Goal: Task Accomplishment & Management: Manage account settings

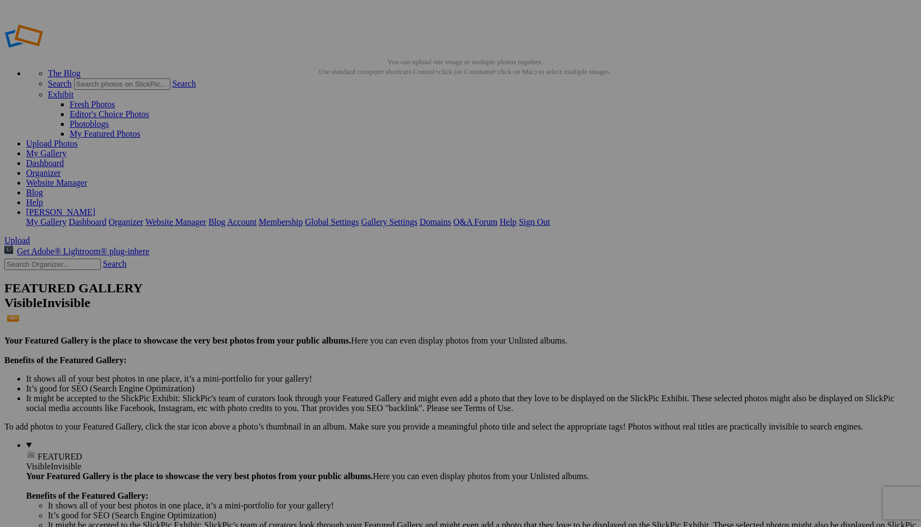
type input "Groups"
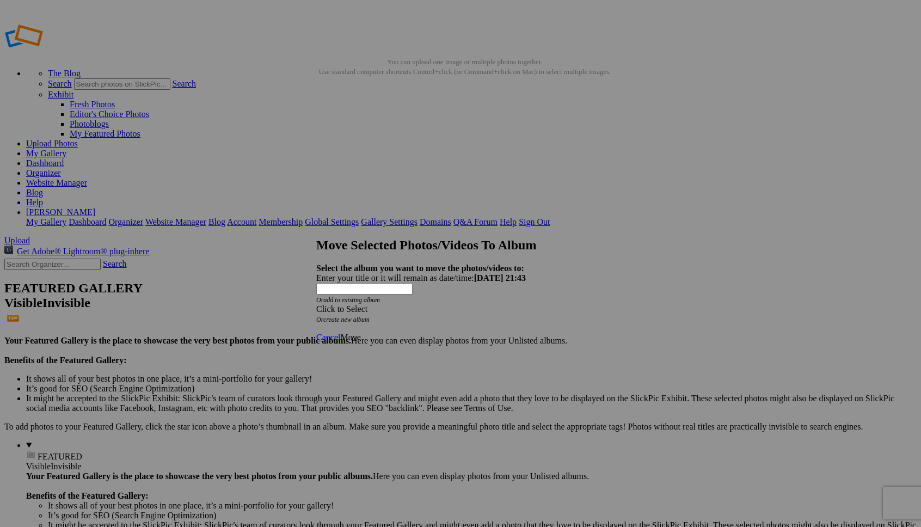
click at [370, 316] on link "create new album" at bounding box center [346, 320] width 46 height 8
drag, startPoint x: 465, startPoint y: 271, endPoint x: 560, endPoint y: 268, distance: 94.8
click at [560, 273] on div "Enter your title or it will remain as date/time: 2025-09-02 21:43 Or add to exi…" at bounding box center [460, 288] width 289 height 31
click at [369, 273] on div "Enter your title or it will remain as date/time: 2025-09-02 21:43" at bounding box center [460, 278] width 289 height 10
type input "Noyer"
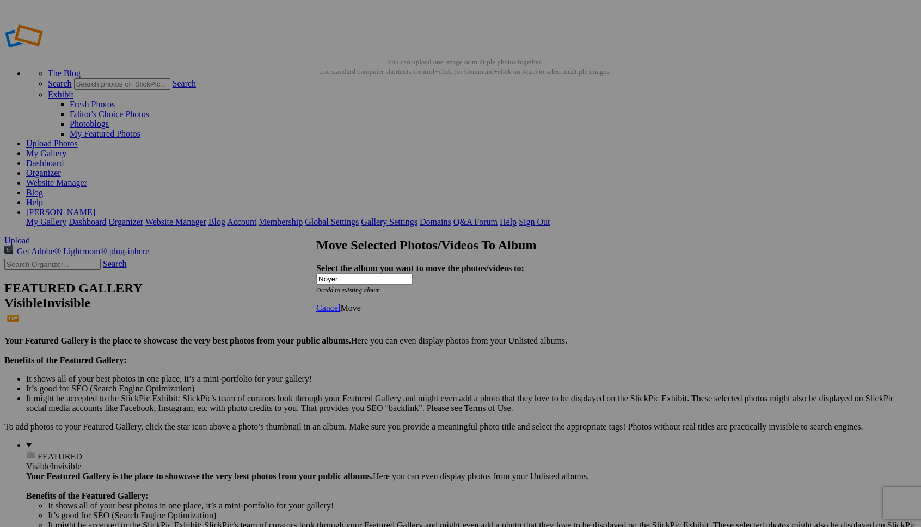
click at [360, 312] on span "Move" at bounding box center [350, 307] width 20 height 9
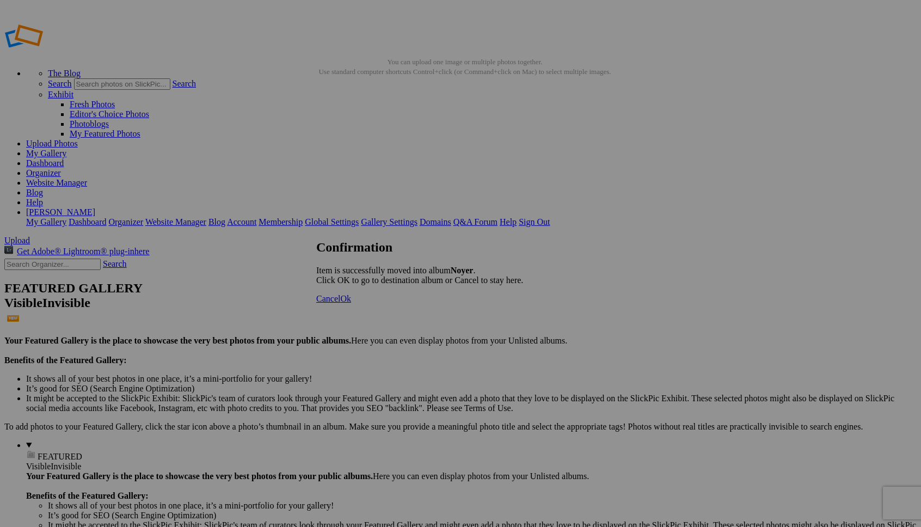
click at [351, 303] on span "Ok" at bounding box center [345, 298] width 11 height 9
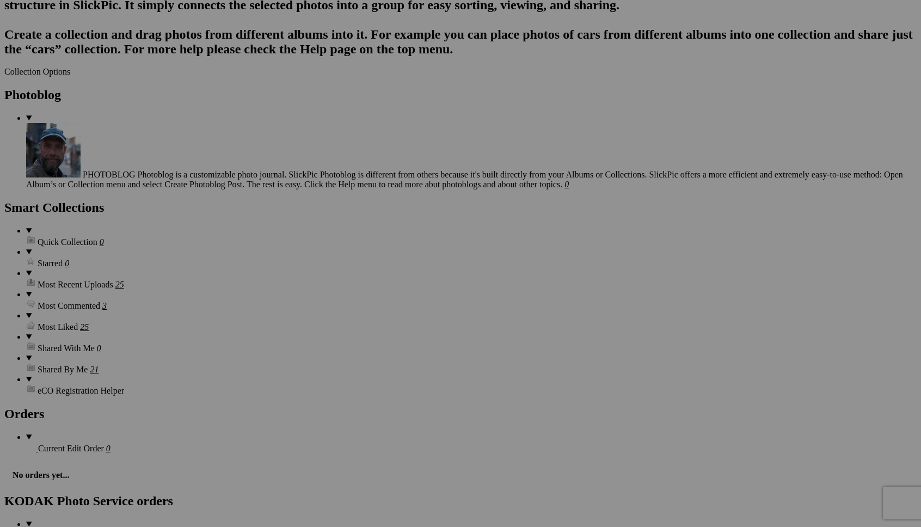
scroll to position [2120, 0]
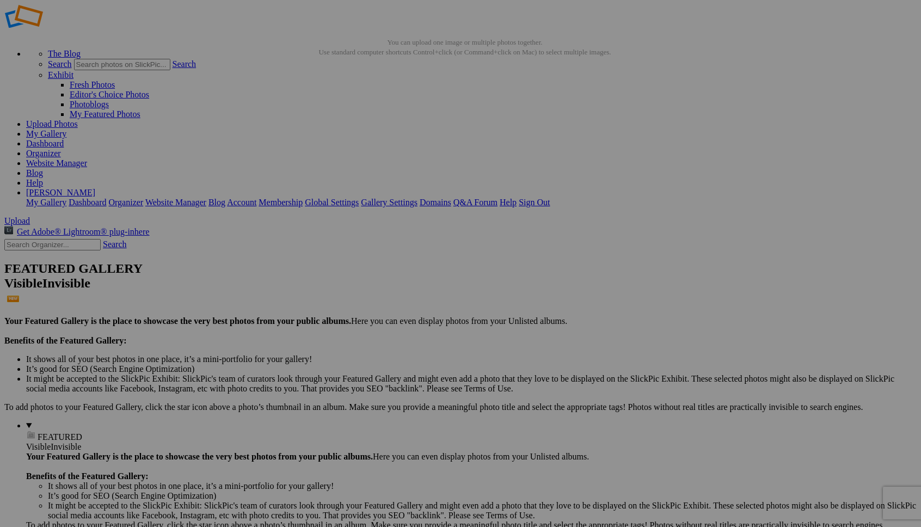
scroll to position [0, 0]
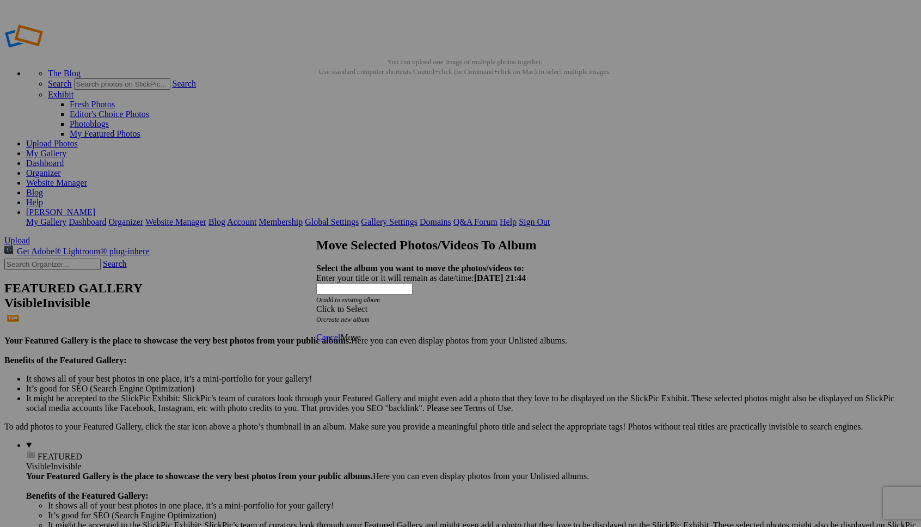
click at [433, 304] on div "Click to Select" at bounding box center [460, 309] width 289 height 10
click at [381, 301] on link "Noyer" at bounding box center [374, 295] width 22 height 9
click at [360, 333] on span "Move" at bounding box center [350, 337] width 20 height 9
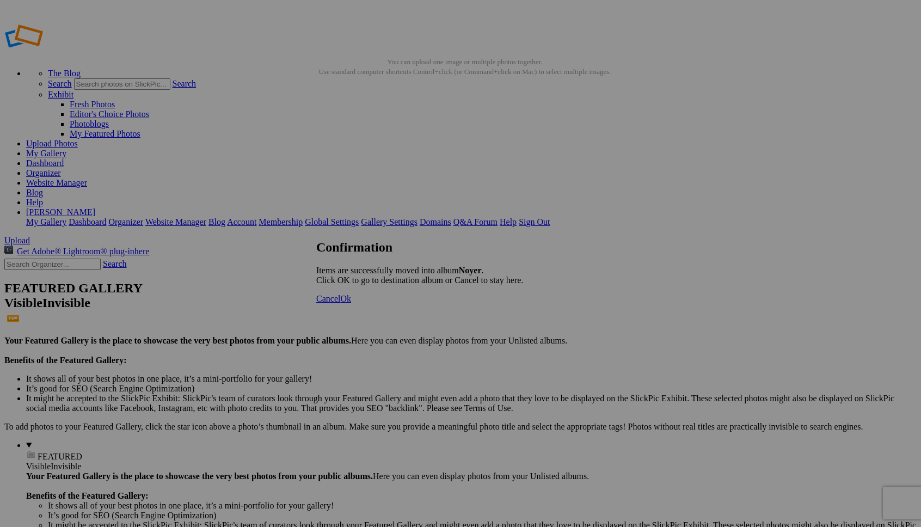
click at [351, 303] on span "Ok" at bounding box center [345, 298] width 11 height 9
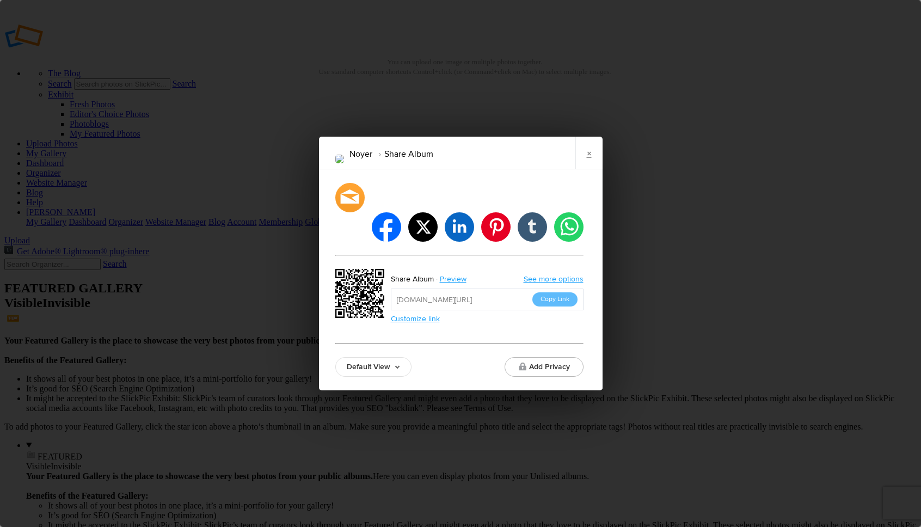
click at [555, 292] on button "Copy Link" at bounding box center [555, 299] width 45 height 14
click at [418, 314] on link "Customize link" at bounding box center [415, 318] width 49 height 9
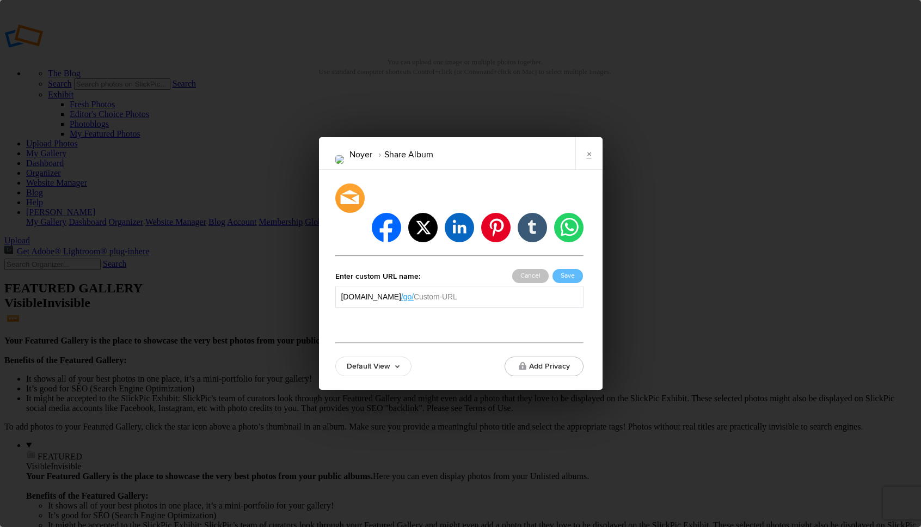
click at [511, 291] on input "text" at bounding box center [495, 296] width 163 height 11
type input "noyer-aug-2025"
click at [562, 269] on button "Save" at bounding box center [568, 276] width 30 height 14
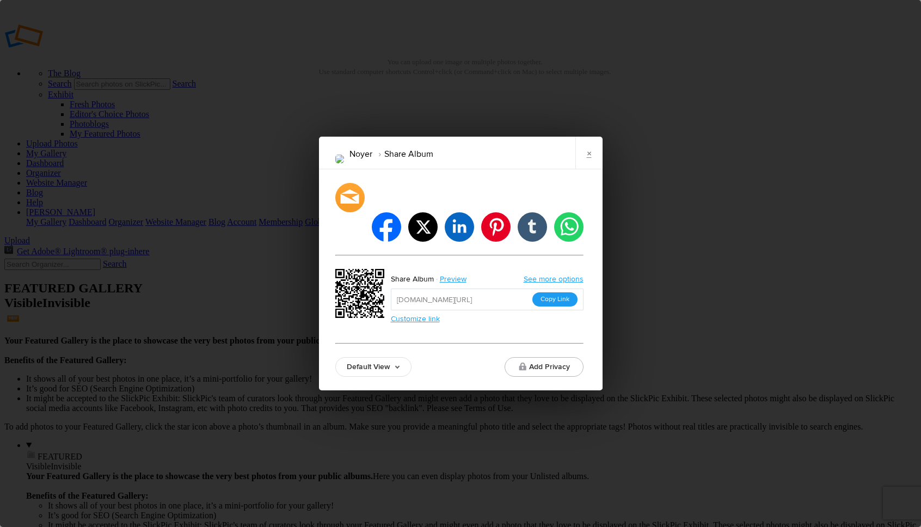
click at [556, 292] on button "Copy Link" at bounding box center [555, 299] width 45 height 14
click at [592, 169] on link "×" at bounding box center [589, 153] width 27 height 33
